Goal: Leave review/rating

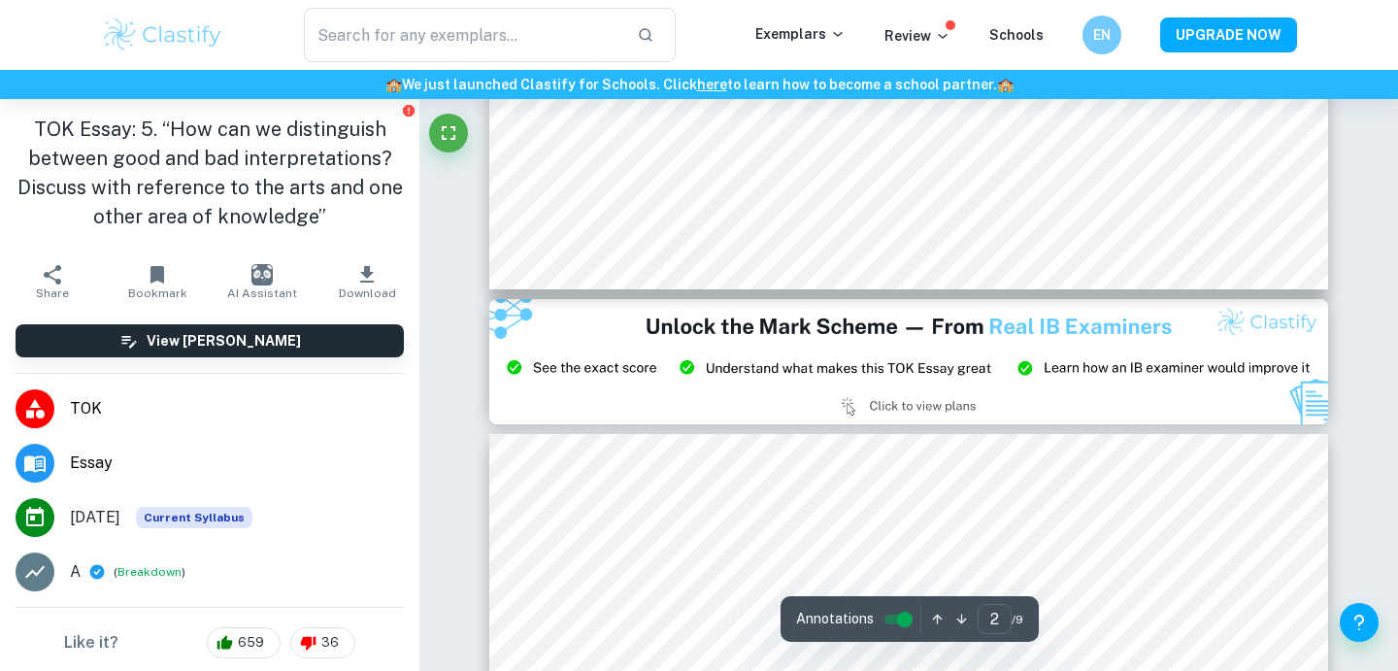
scroll to position [2151, 0]
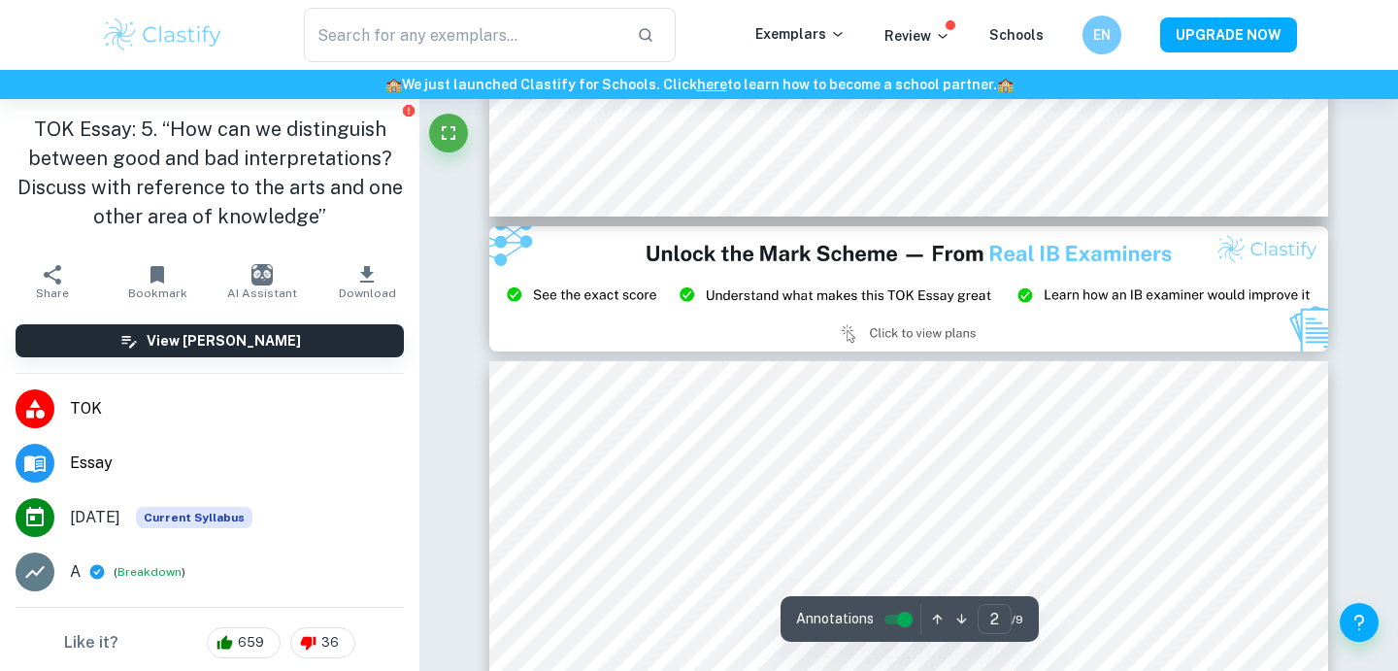
type input "3"
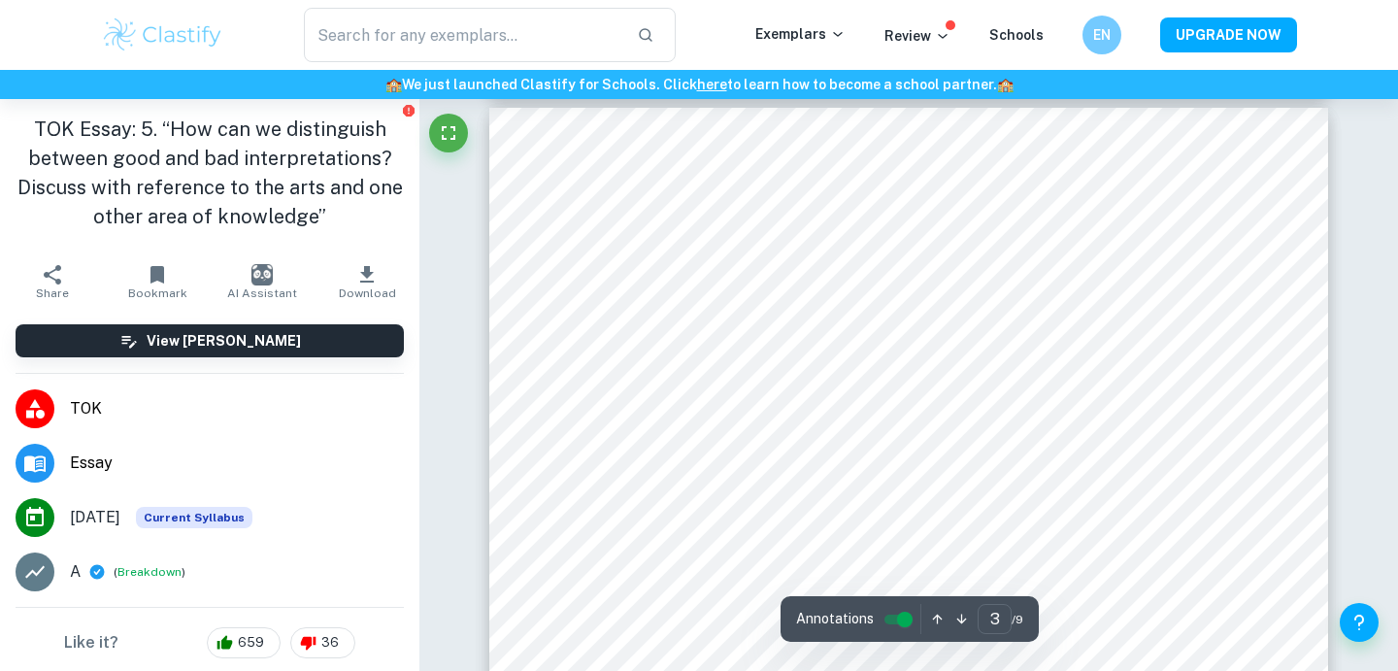
scroll to position [2475, 0]
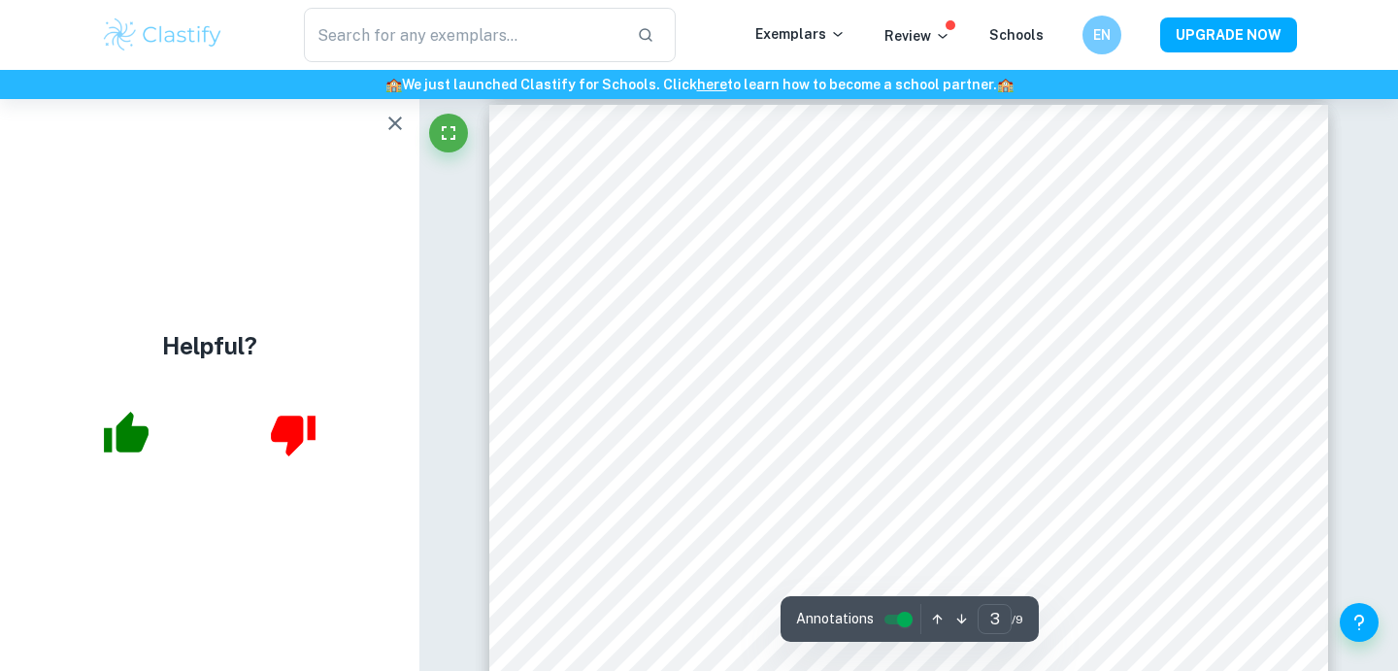
click at [388, 123] on icon "button" at bounding box center [394, 123] width 23 height 23
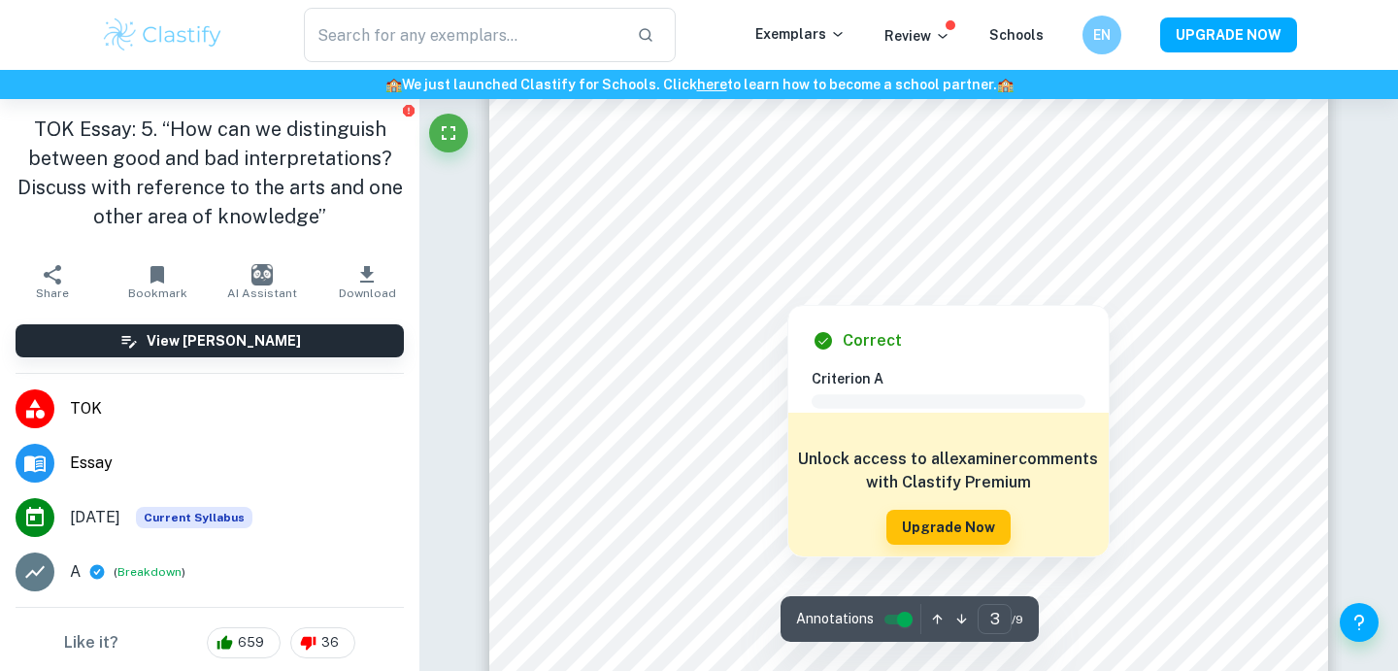
scroll to position [2604, 0]
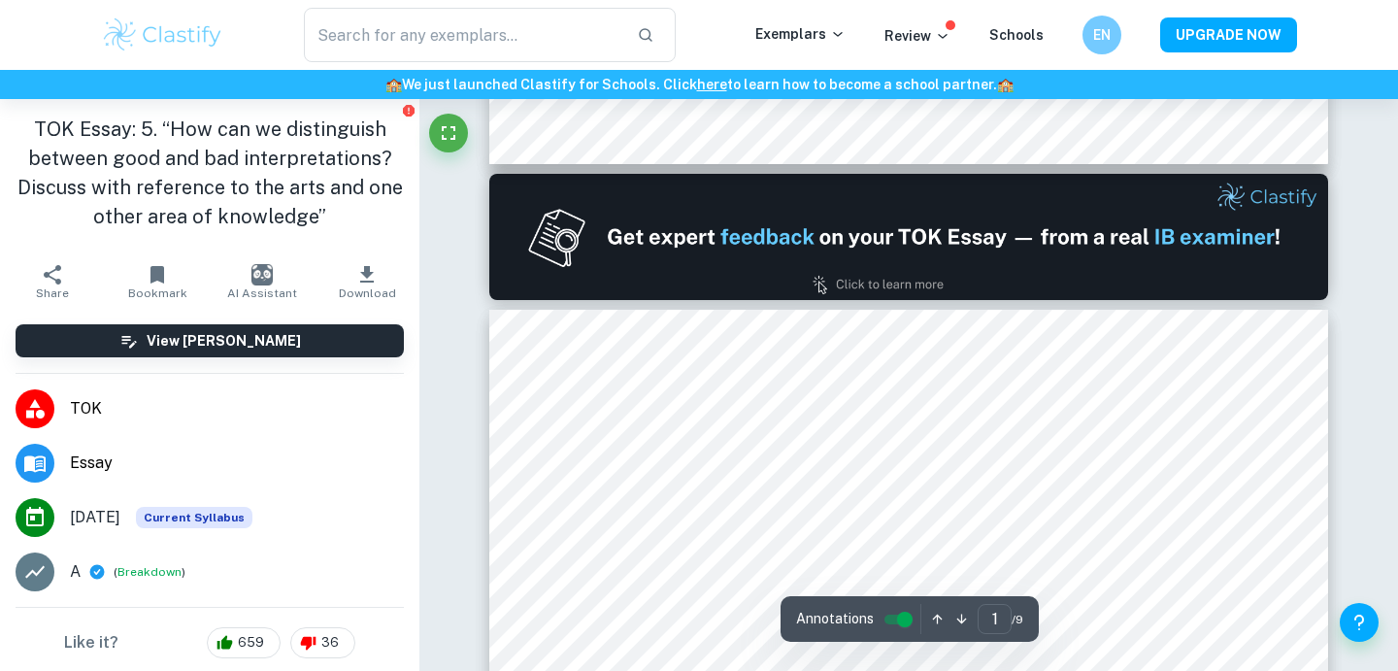
type input "2"
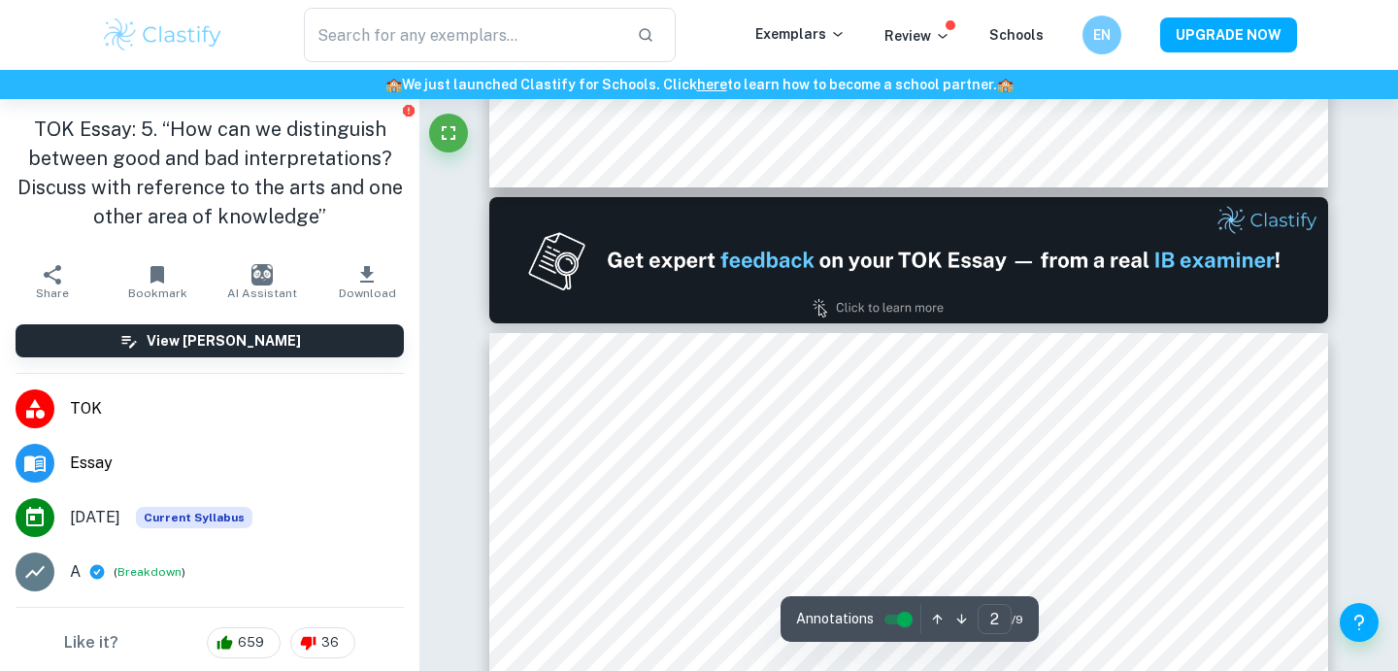
scroll to position [1015, 0]
